Goal: Transaction & Acquisition: Obtain resource

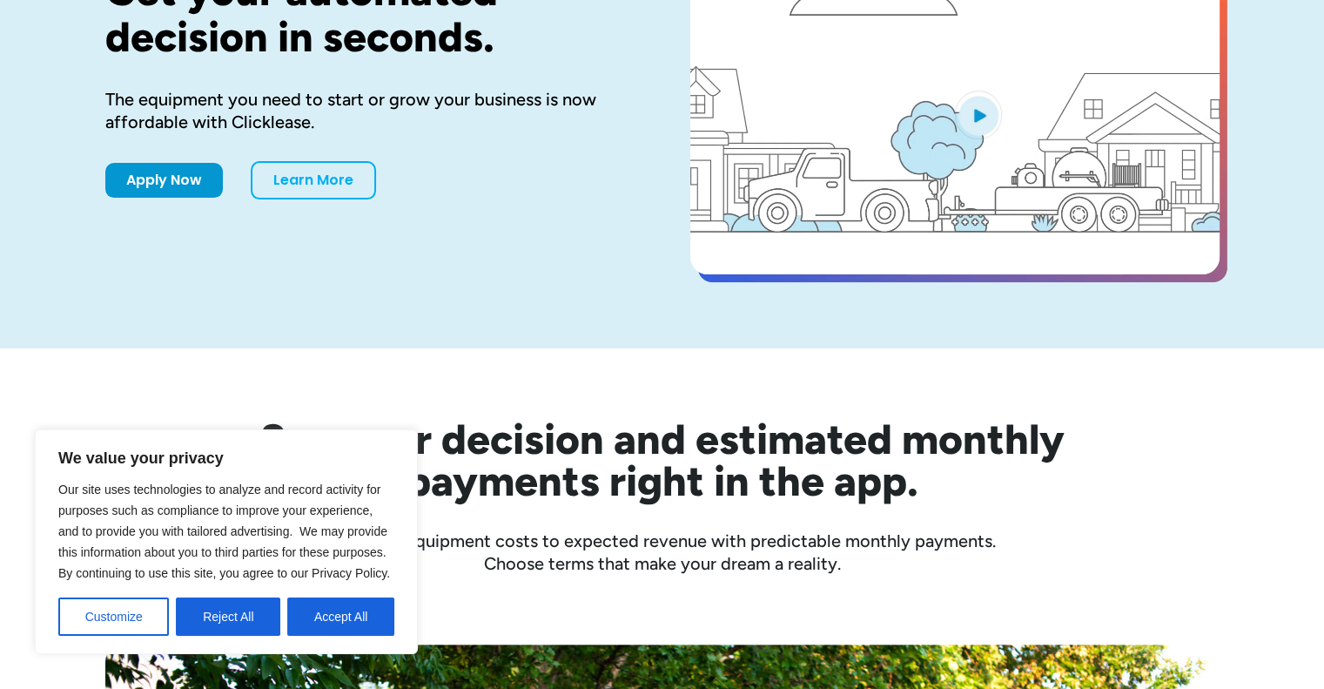
scroll to position [209, 0]
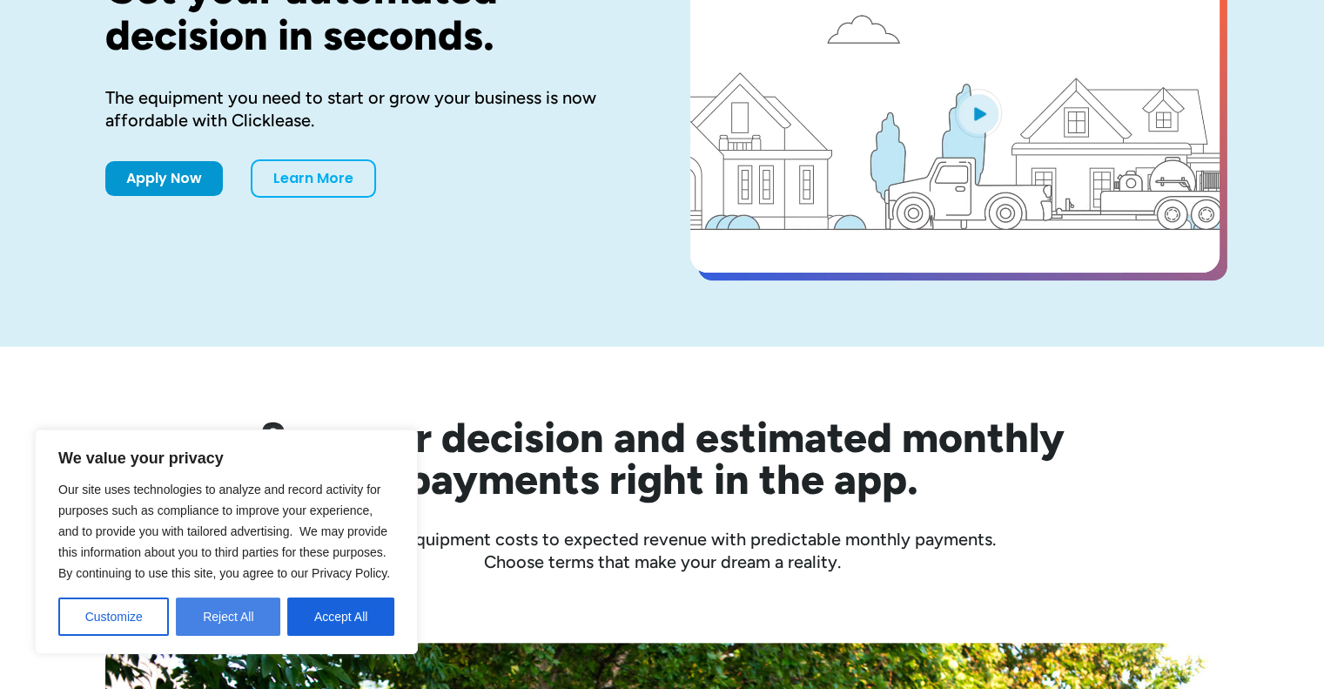
click at [219, 627] on button "Reject All" at bounding box center [228, 616] width 104 height 38
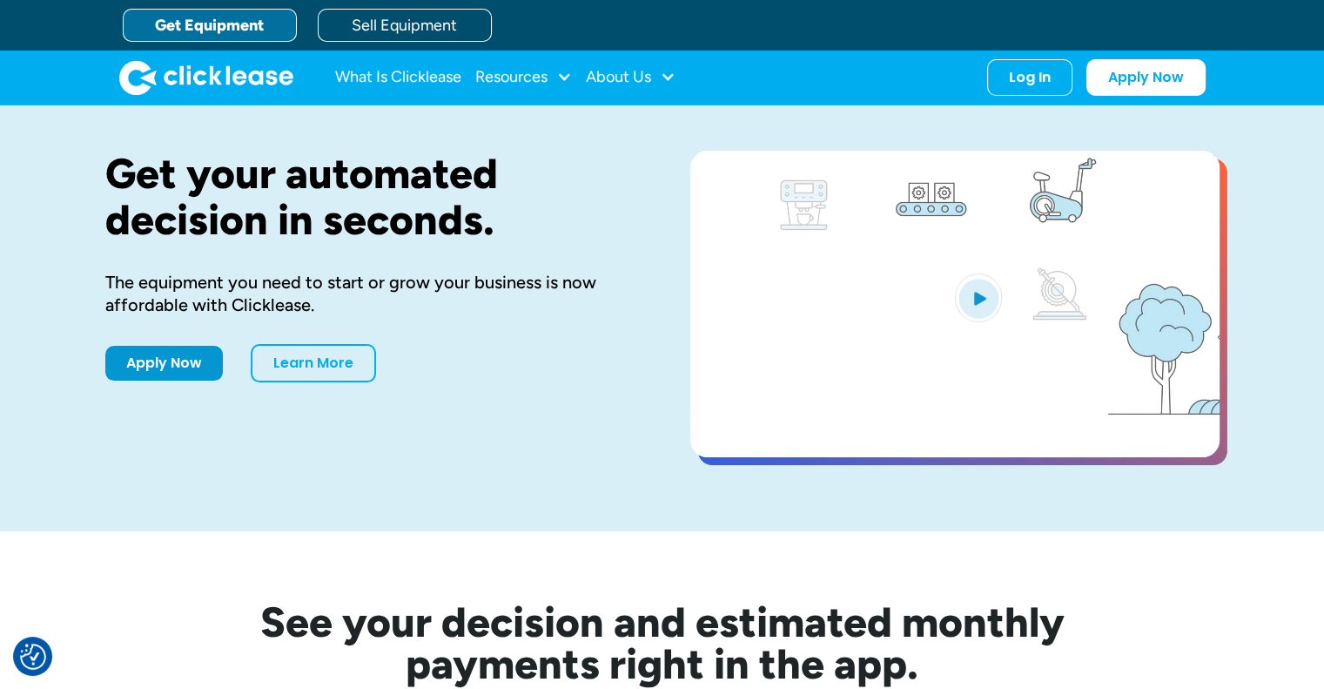
scroll to position [0, 0]
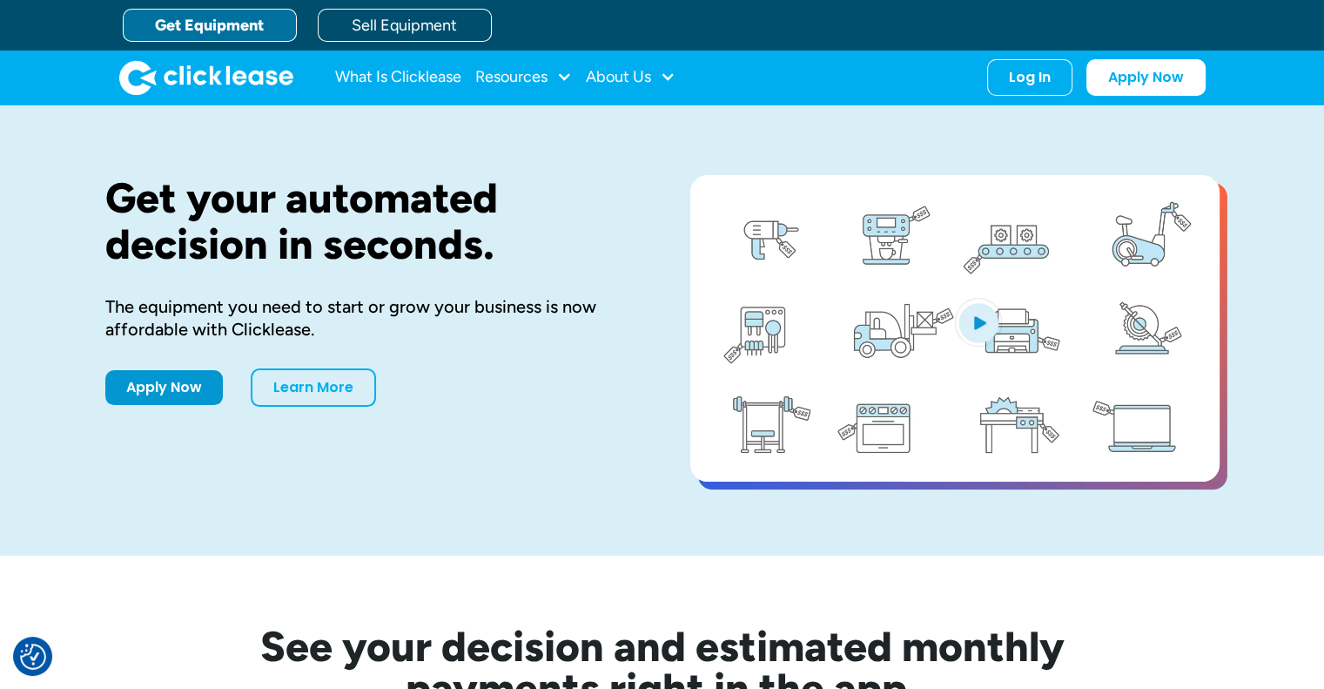
click at [230, 27] on link "Get Equipment" at bounding box center [210, 25] width 174 height 33
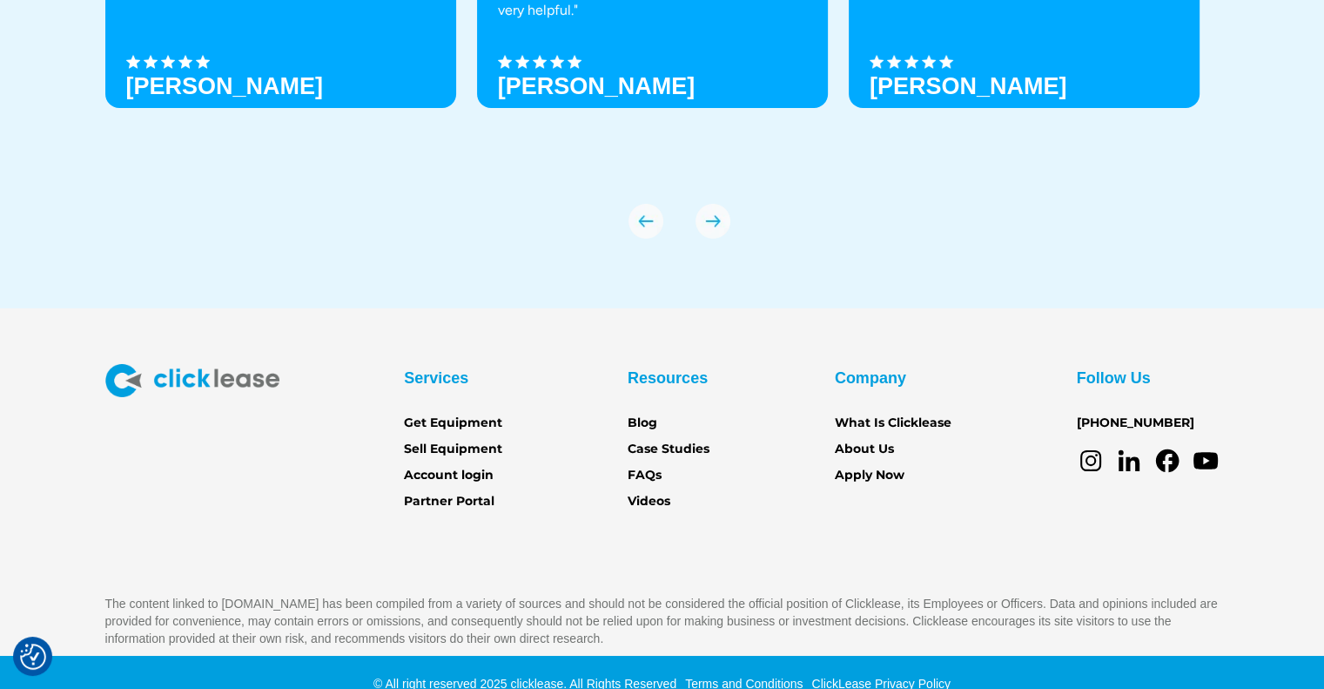
scroll to position [6133, 0]
click at [444, 419] on link "Get Equipment" at bounding box center [453, 422] width 98 height 19
